Goal: Communication & Community: Answer question/provide support

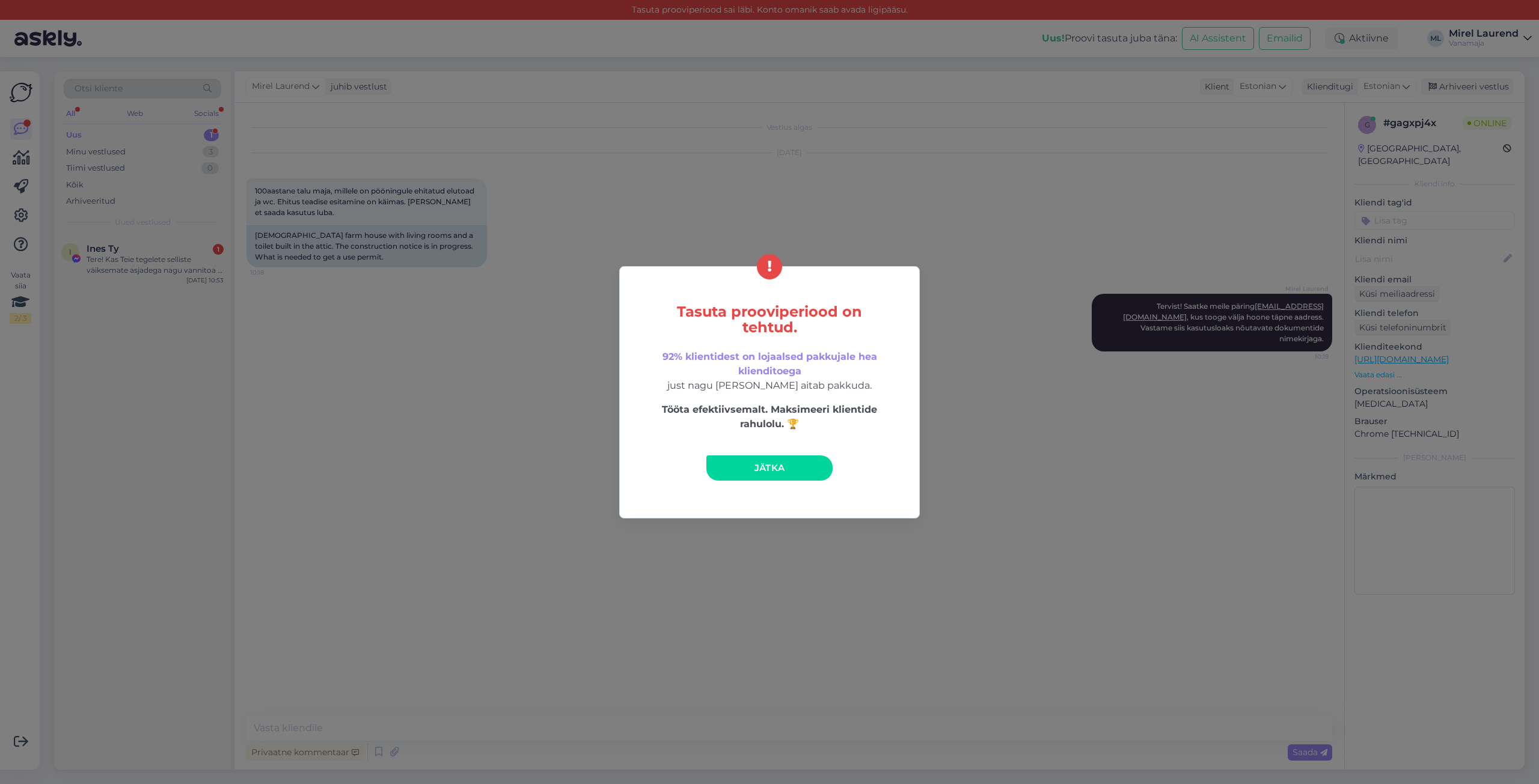
click at [755, 469] on span "Jätka" at bounding box center [770, 468] width 31 height 11
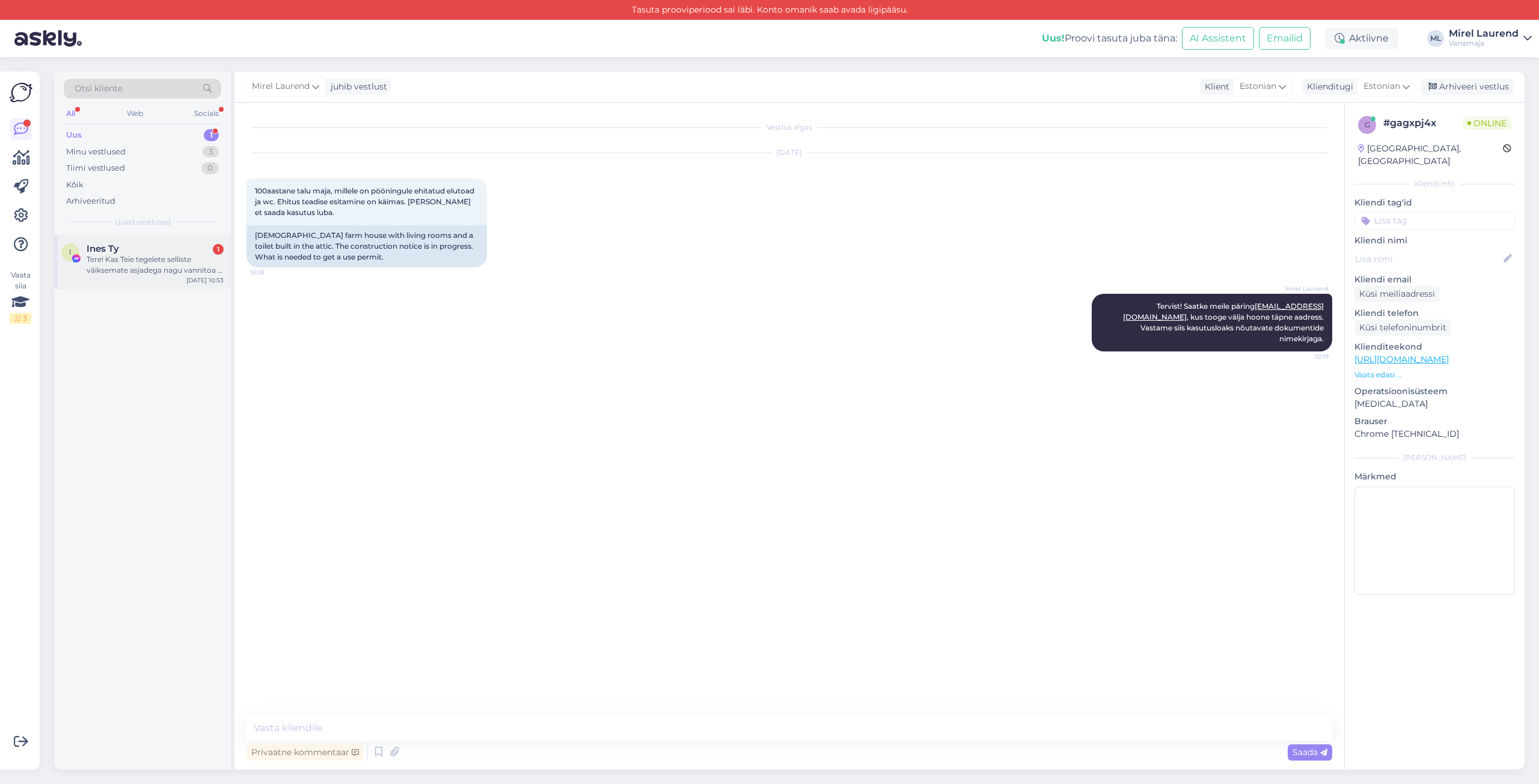
click at [185, 281] on div "I Ines Ty 1 Tere! Kas Teie tegelete selliste väiksemate asjadega nagu vannitoa …" at bounding box center [143, 262] width 177 height 54
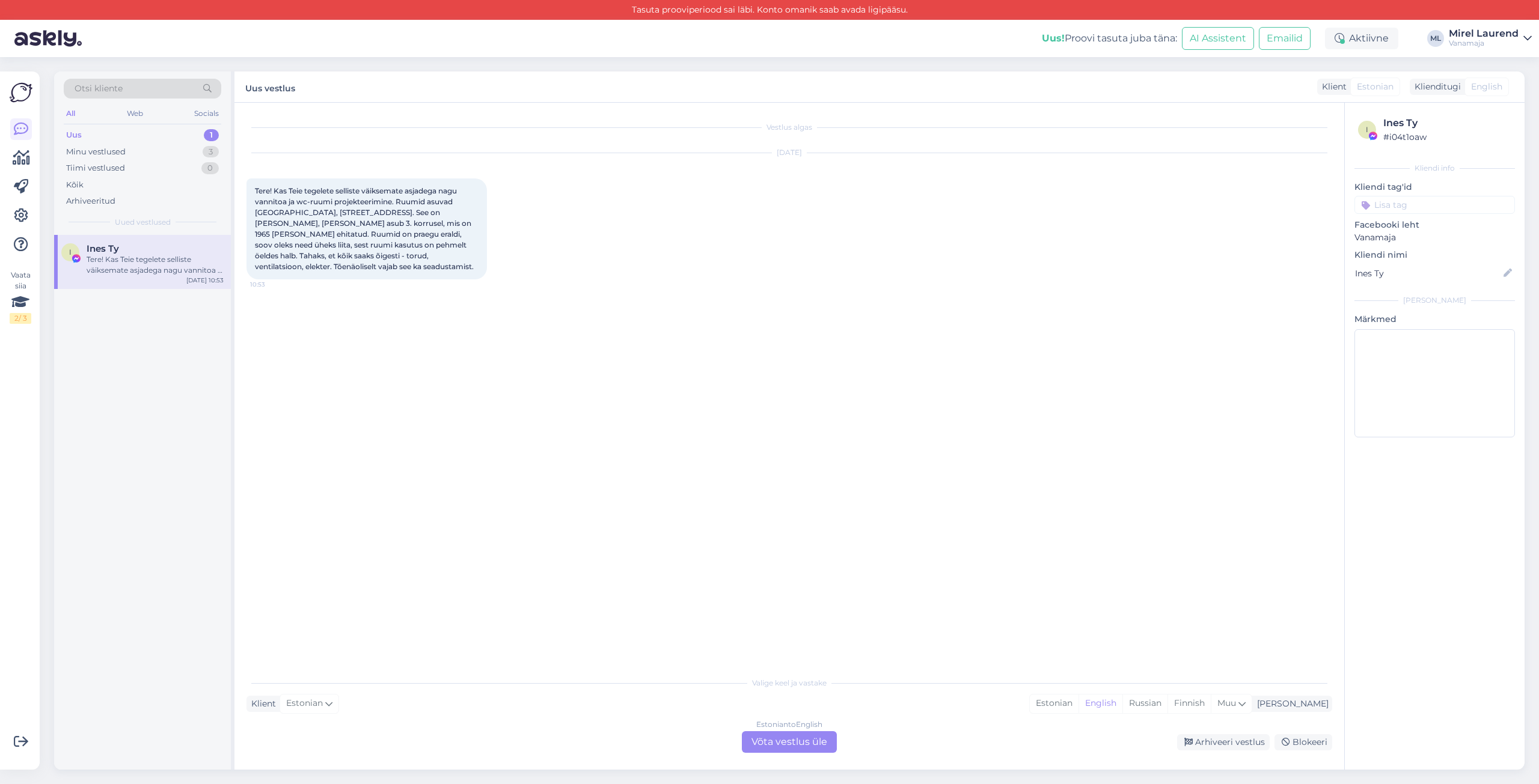
click at [761, 736] on div "Estonian to English Võta vestlus üle" at bounding box center [789, 742] width 95 height 22
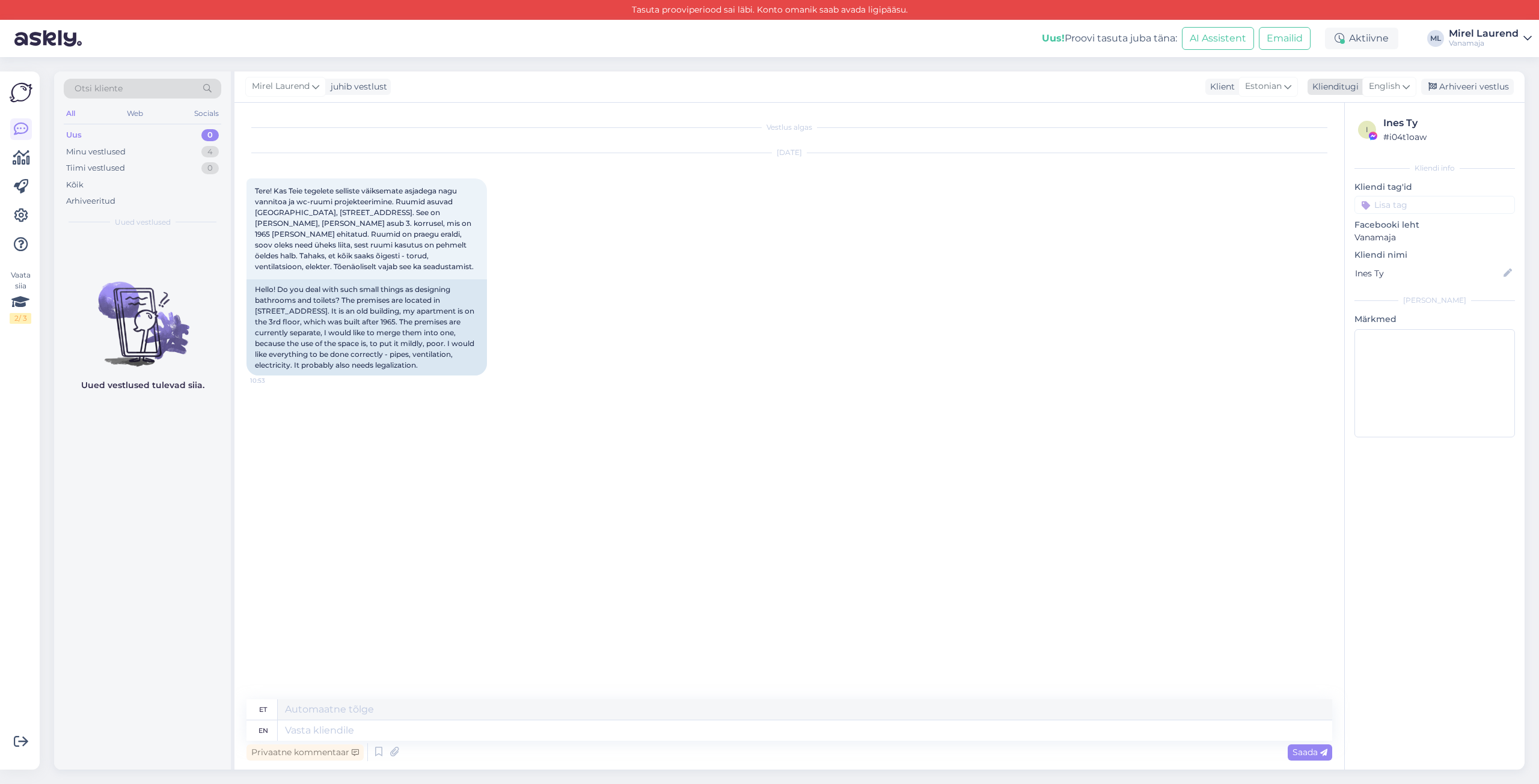
click at [1386, 82] on span "English" at bounding box center [1385, 86] width 31 height 13
drag, startPoint x: 1339, startPoint y: 155, endPoint x: 1229, endPoint y: 215, distance: 125.3
click at [1339, 284] on link "Estonian" at bounding box center [1362, 293] width 132 height 19
click at [422, 727] on textarea at bounding box center [789, 728] width 1086 height 25
paste textarea "Tervist! Paraku me korterite projekteerimistöödega tõepoolest ei tegele. Võite …"
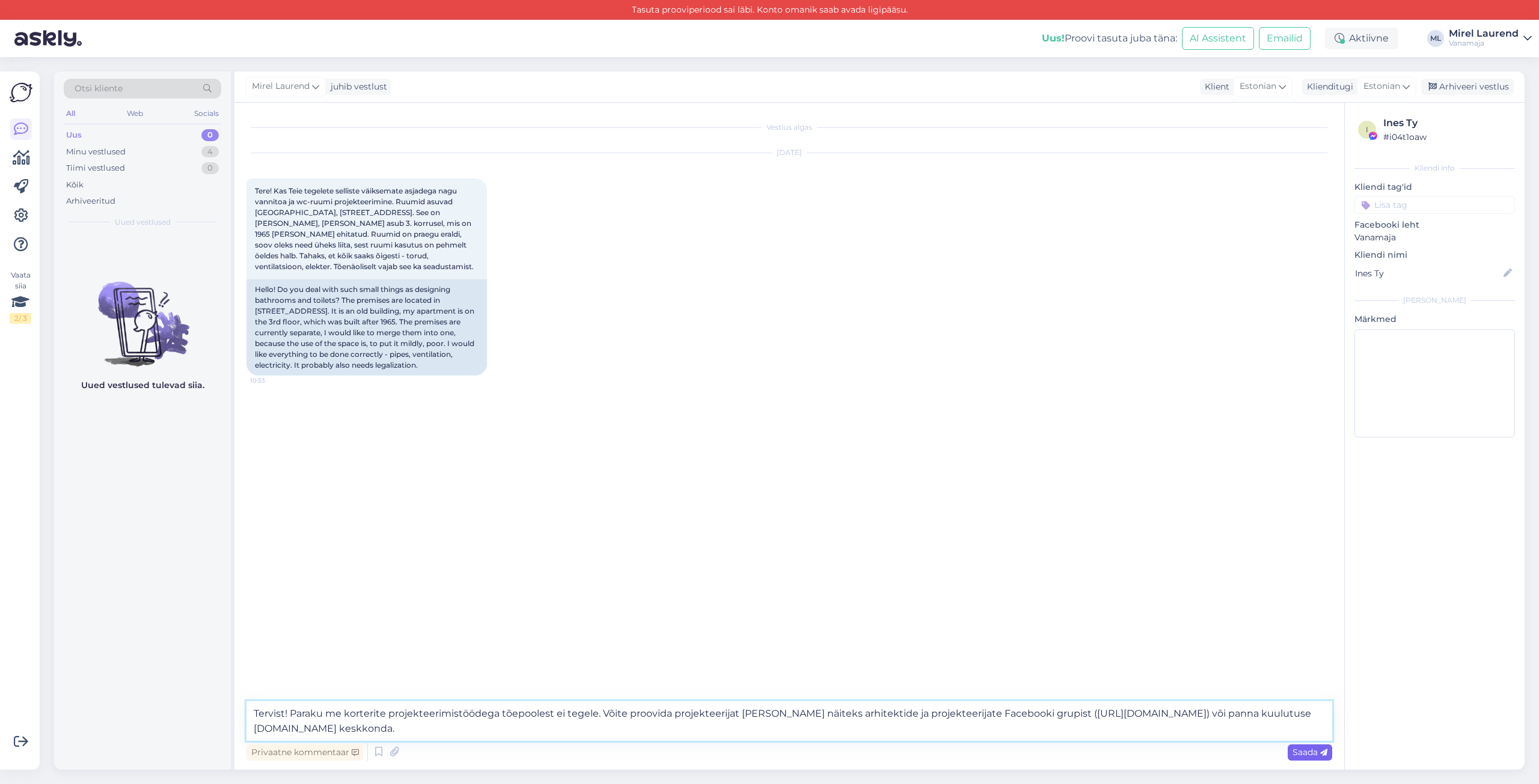
type textarea "Tervist! Paraku me korterite projekteerimistöödega tõepoolest ei tegele. Võite …"
click at [1319, 748] on span "Saada" at bounding box center [1310, 753] width 35 height 11
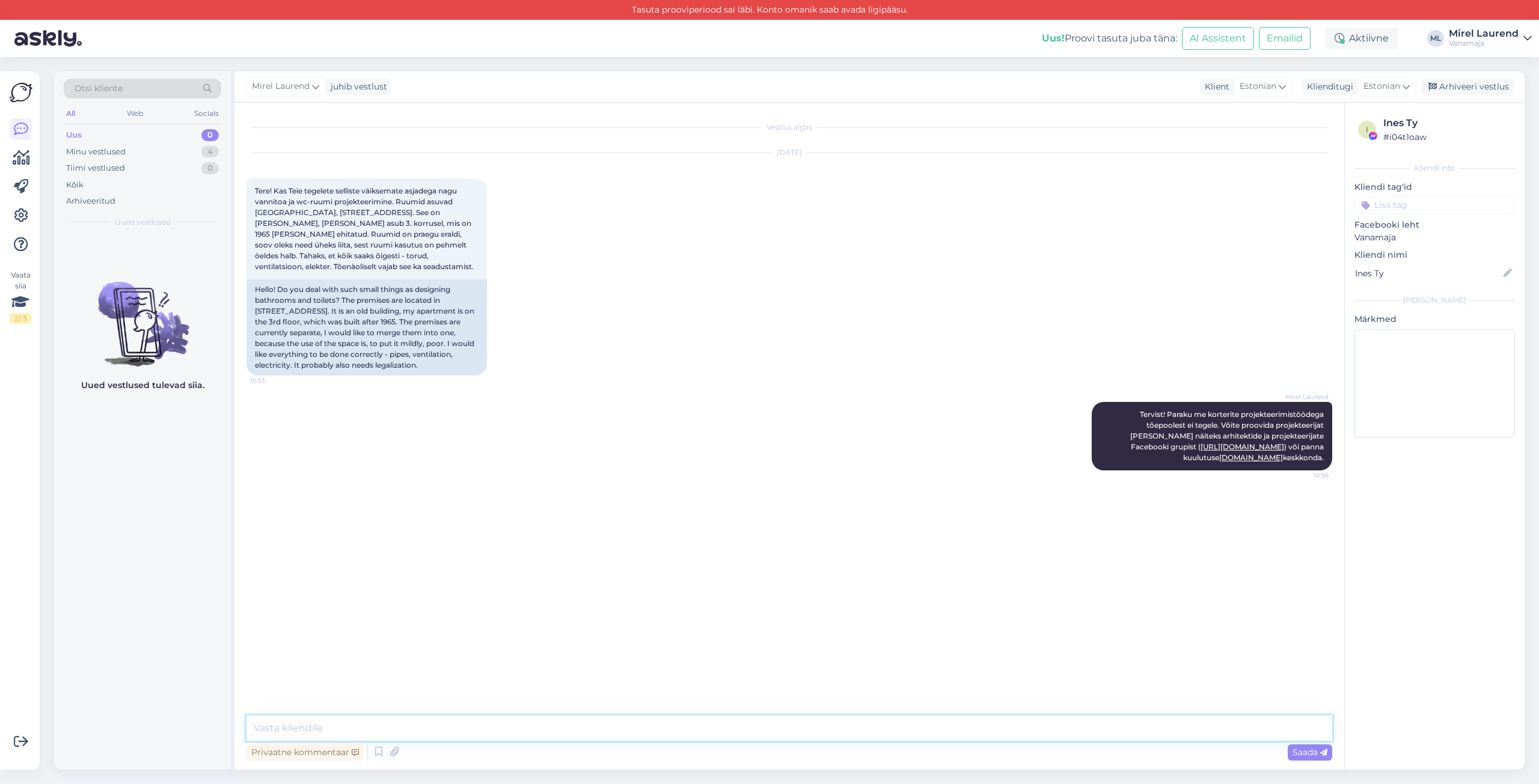
click at [668, 737] on textarea at bounding box center [789, 728] width 1086 height 25
paste textarea "Seejuures ei pruugi planeeritud tööd ilmtingimata linnaga kooskõlastamist vajad…"
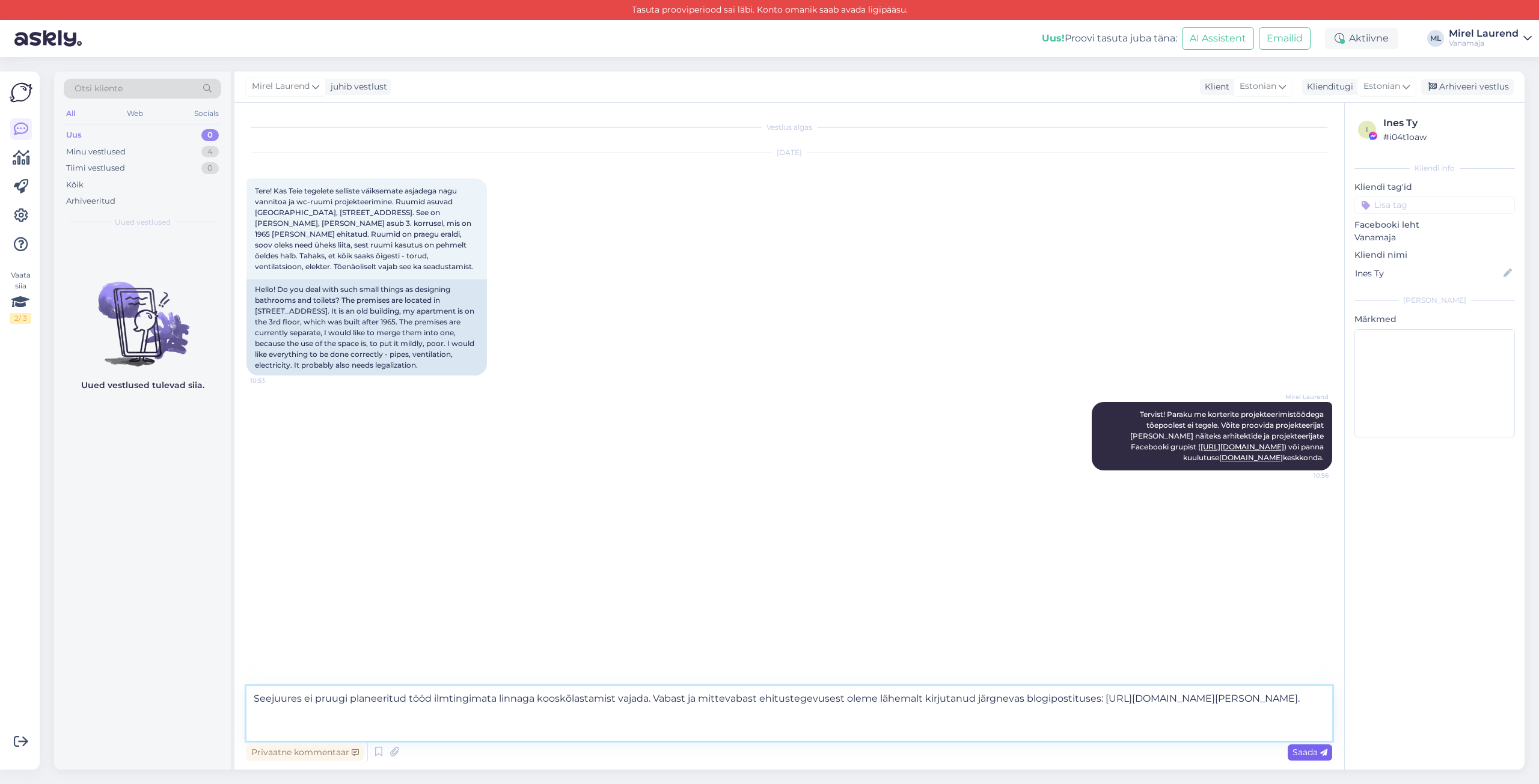
type textarea "Seejuures ei pruugi planeeritud tööd ilmtingimata linnaga kooskõlastamist vajad…"
click at [1308, 753] on span "Saada" at bounding box center [1310, 753] width 35 height 11
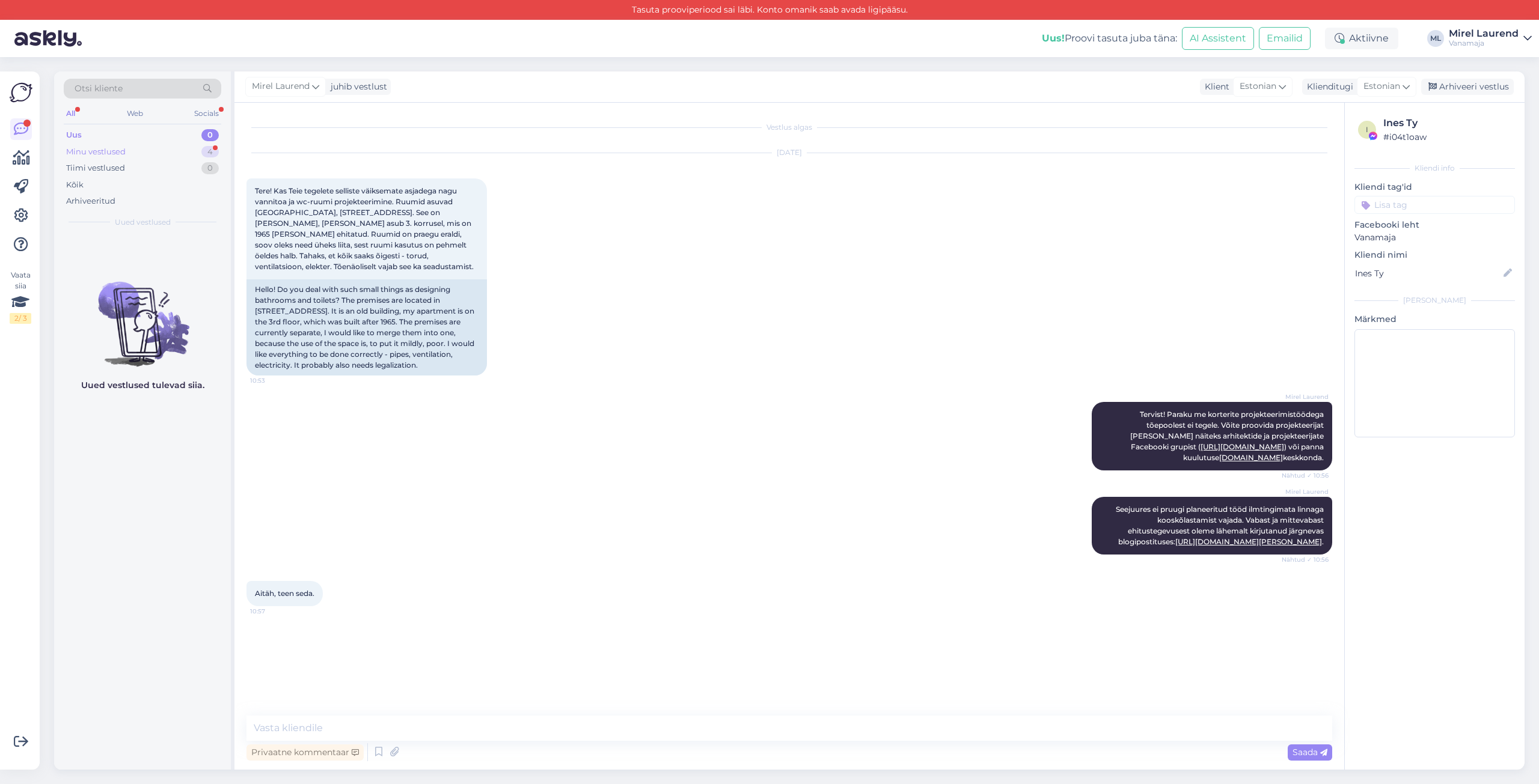
click at [138, 145] on div "Minu vestlused 4" at bounding box center [142, 152] width 157 height 17
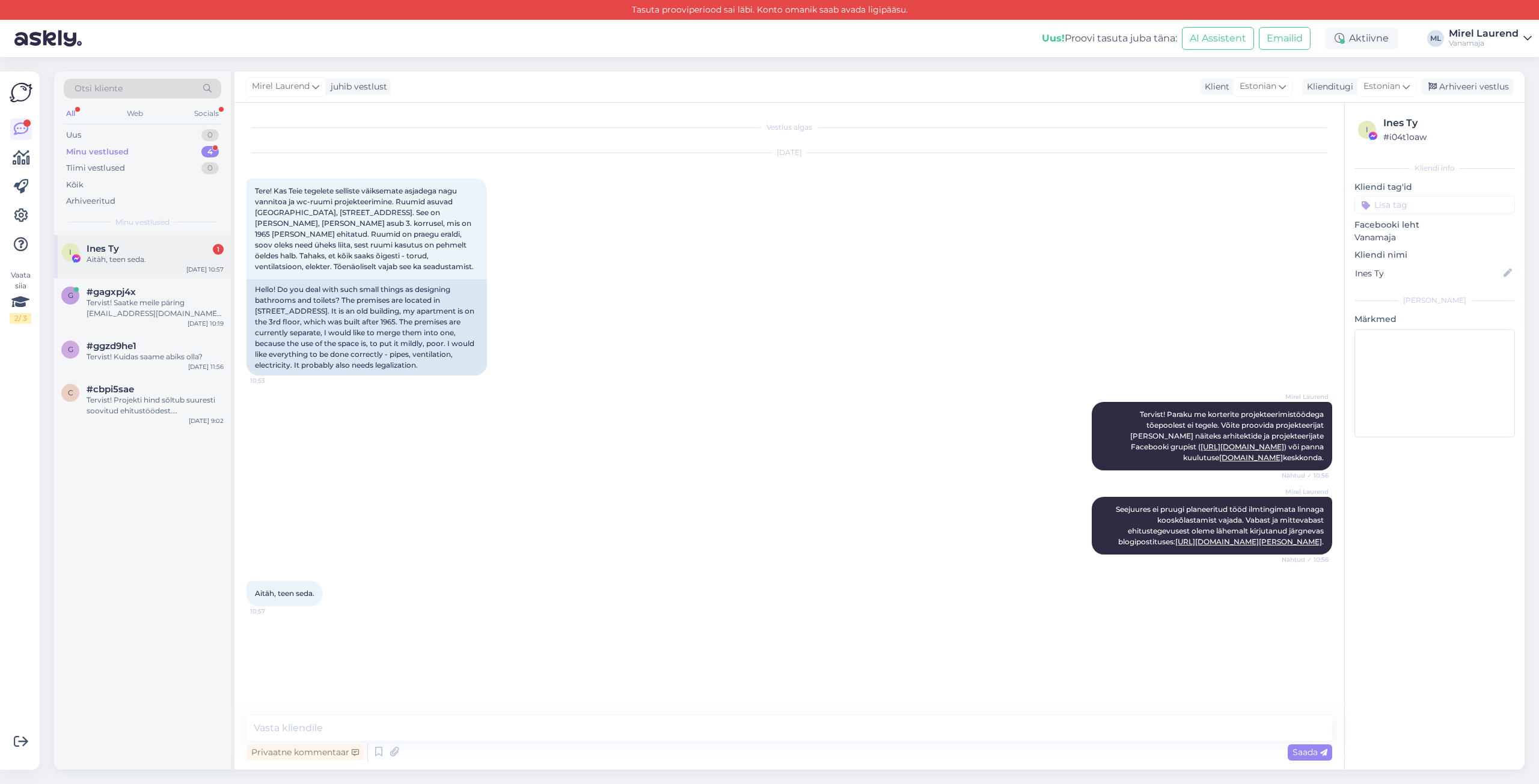
click at [146, 240] on div "I Ines Ty 1 Aitäh, teen seda. [DATE] 10:57" at bounding box center [143, 257] width 177 height 43
click at [161, 130] on div "Uus 0" at bounding box center [142, 135] width 157 height 17
